Goal: Task Accomplishment & Management: Complete application form

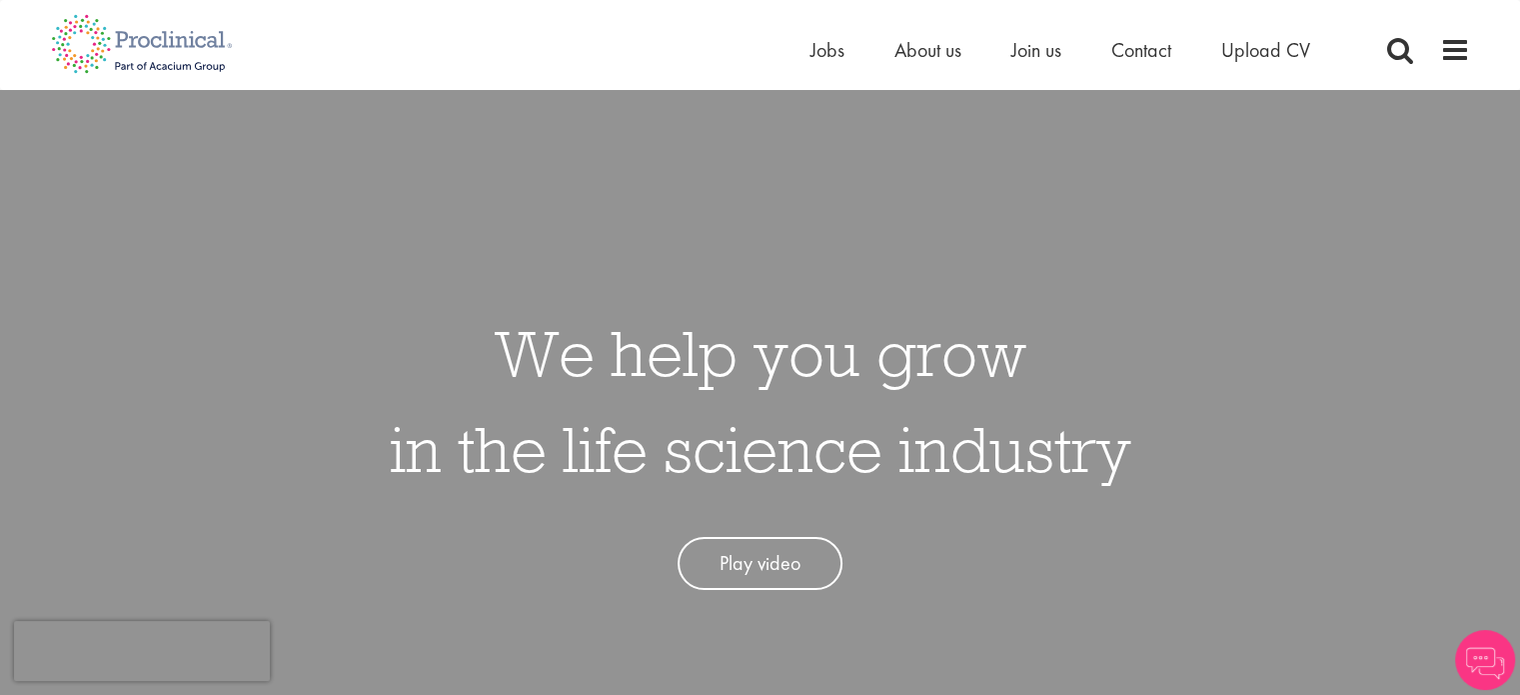
click at [1282, 35] on li "Upload CV" at bounding box center [1265, 50] width 89 height 30
click at [1279, 47] on span "Upload CV" at bounding box center [1265, 50] width 89 height 26
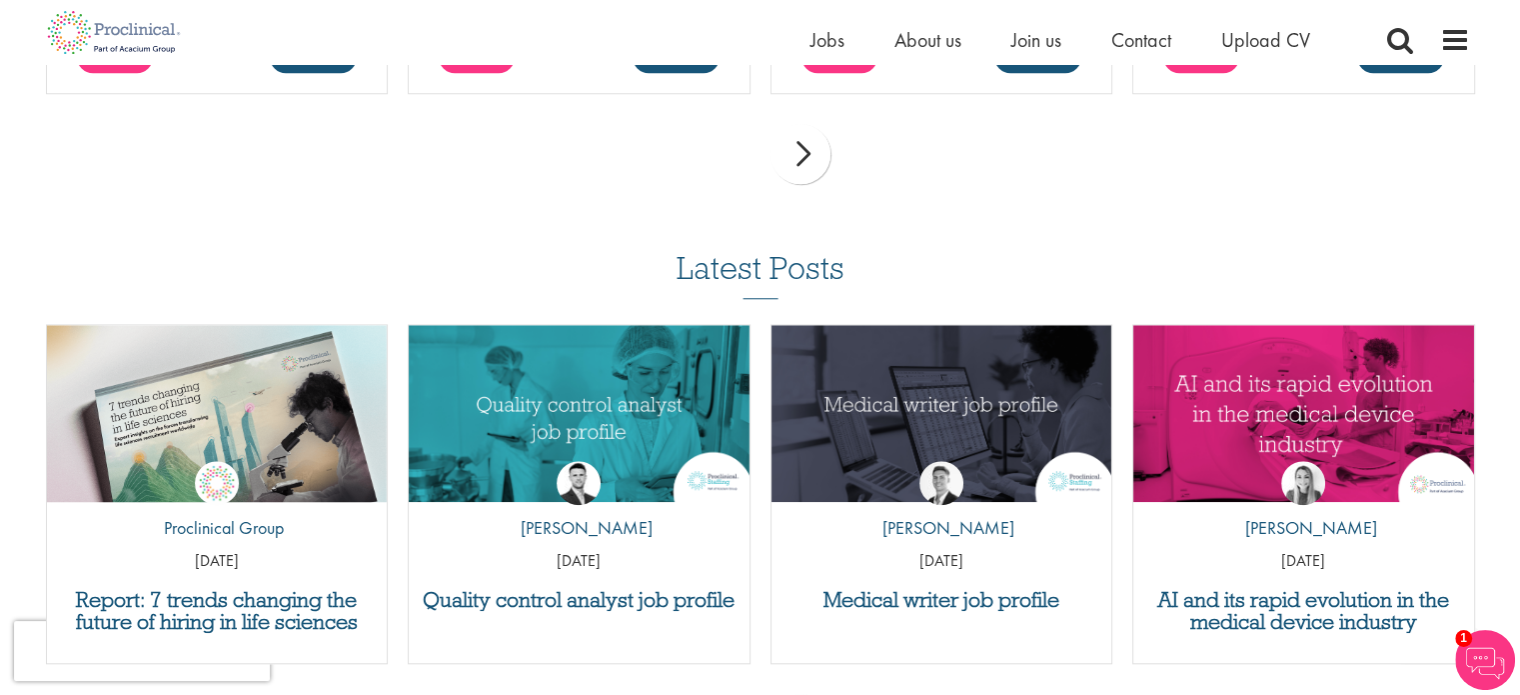
scroll to position [1770, 0]
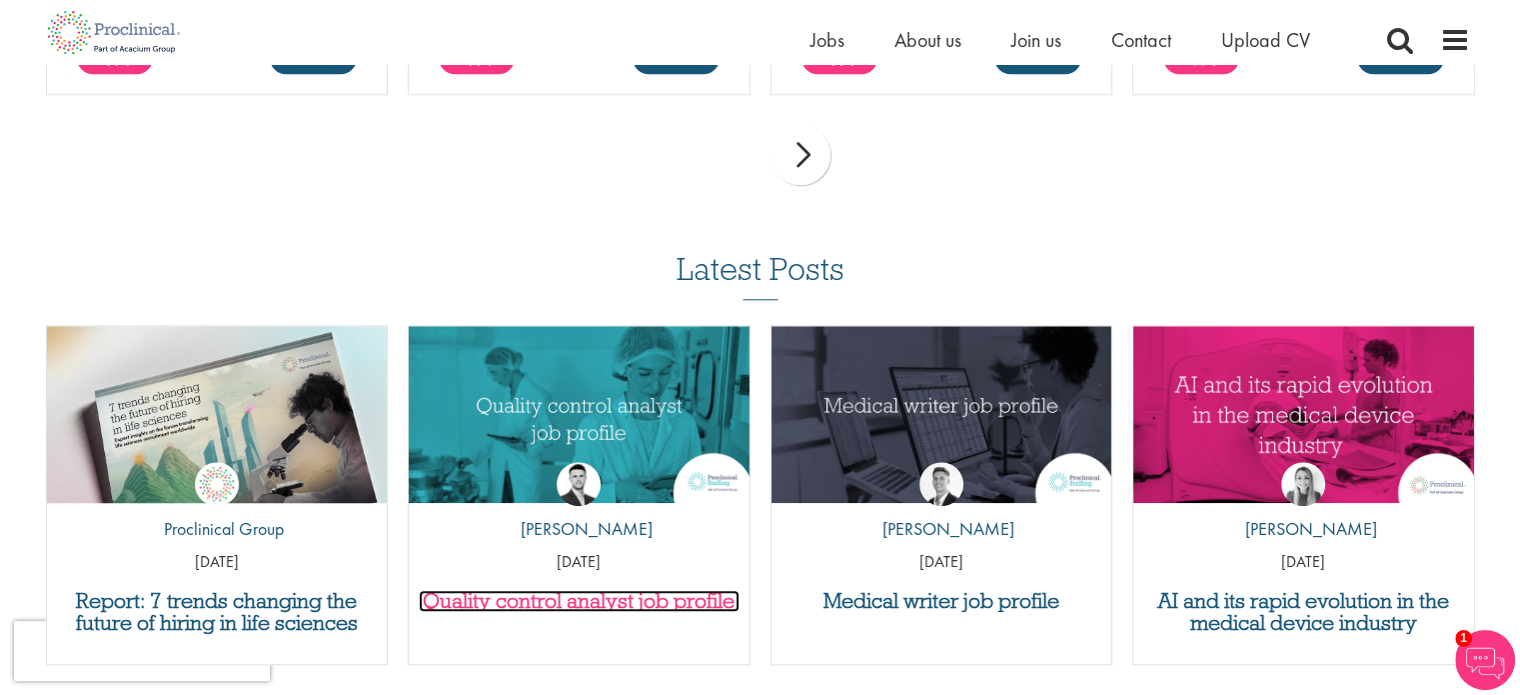
click at [595, 604] on h3 "Quality control analyst job profile" at bounding box center [579, 601] width 321 height 22
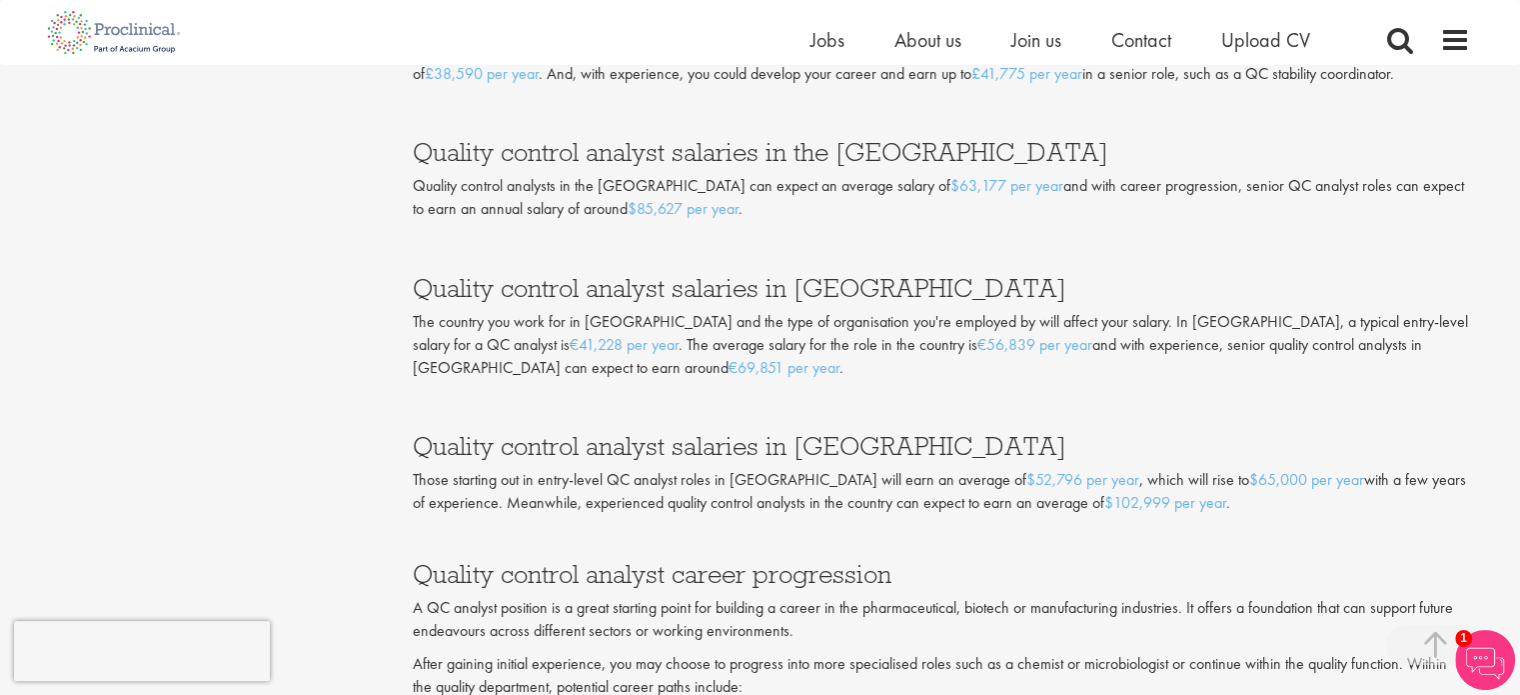
scroll to position [3578, 0]
click at [672, 389] on p at bounding box center [941, 400] width 1057 height 23
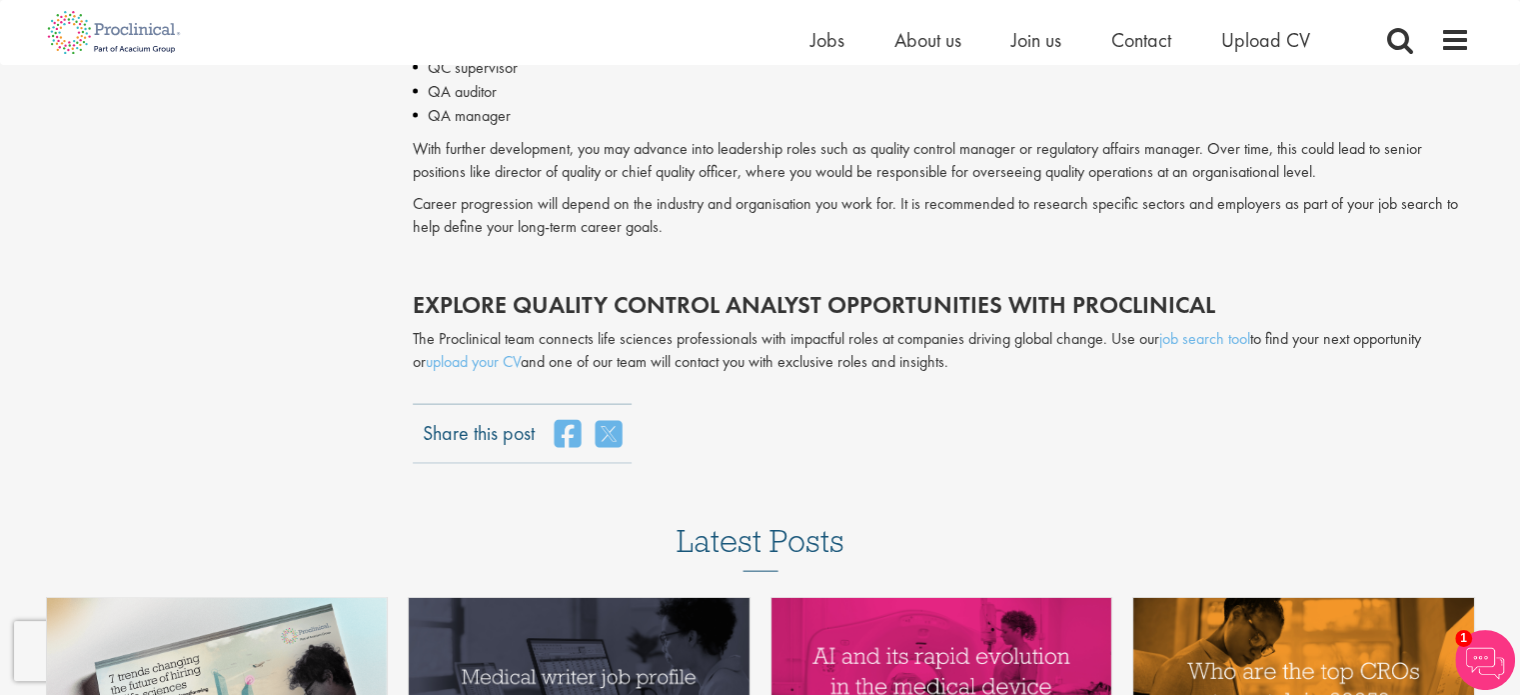
scroll to position [4253, 0]
click at [448, 363] on link "upload your CV" at bounding box center [473, 361] width 95 height 21
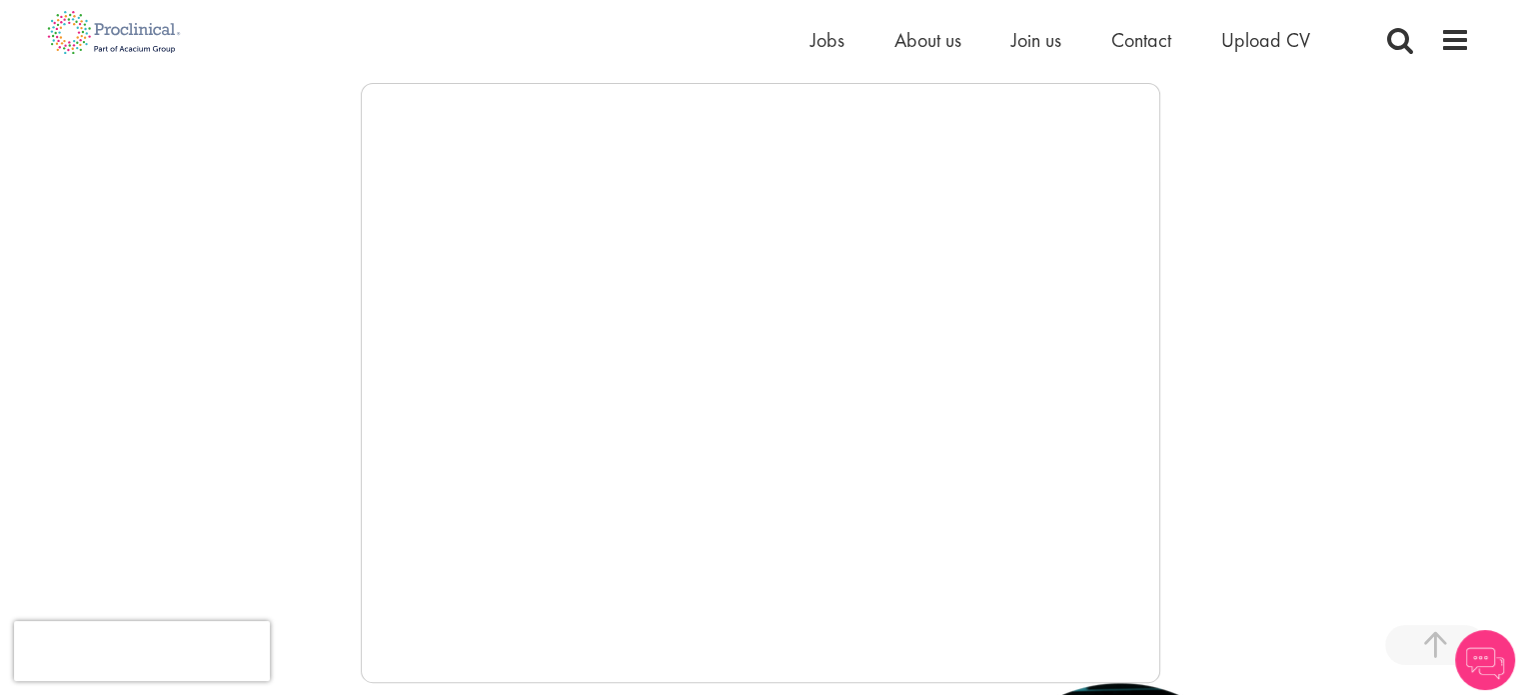
scroll to position [328, 0]
